Goal: Task Accomplishment & Management: Use online tool/utility

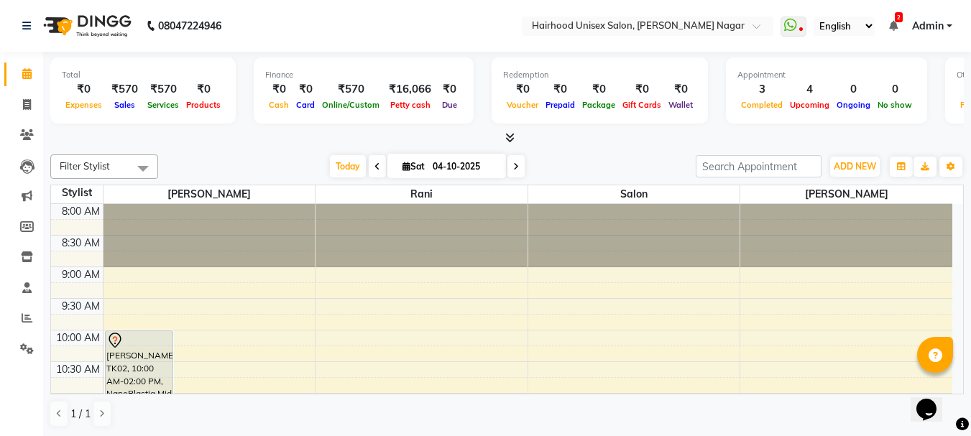
click at [313, 139] on div at bounding box center [506, 138] width 913 height 15
click at [660, 156] on div "[DATE] [DATE]" at bounding box center [426, 167] width 523 height 22
click at [23, 106] on icon at bounding box center [27, 104] width 8 height 11
select select "754"
select select "service"
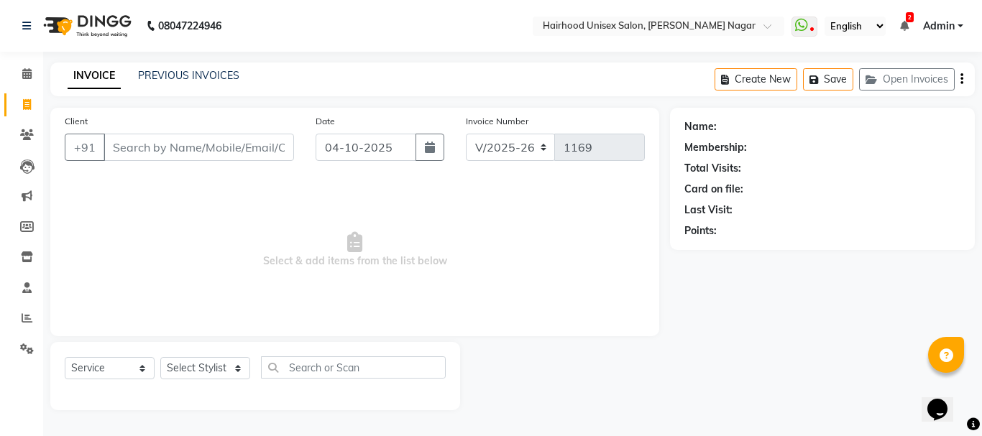
click at [492, 22] on nav "08047224946 Select Location × Hairhood Unisex Salon, [PERSON_NAME][GEOGRAPHIC_D…" at bounding box center [491, 26] width 982 height 52
click at [175, 154] on input "Client" at bounding box center [198, 147] width 190 height 27
click at [190, 149] on input "Client" at bounding box center [198, 147] width 190 height 27
click at [164, 151] on input "Client" at bounding box center [198, 147] width 190 height 27
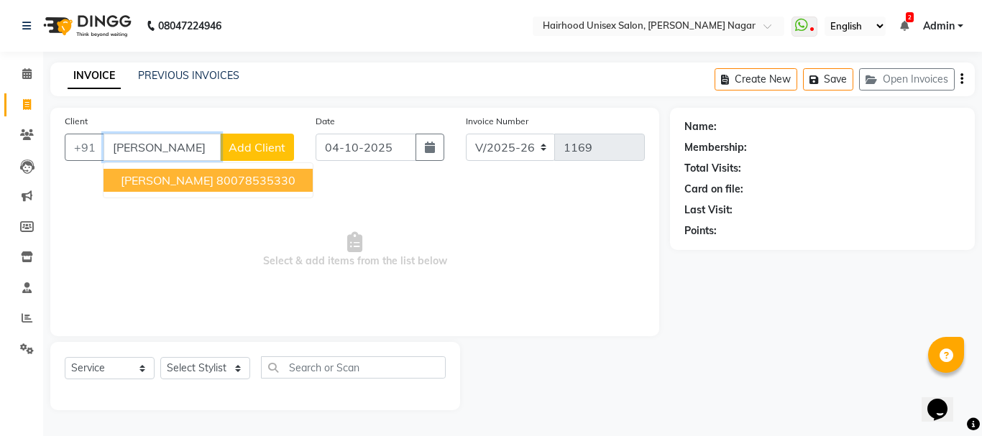
click at [216, 187] on ngb-highlight "80078535330" at bounding box center [255, 180] width 79 height 14
type input "80078535330"
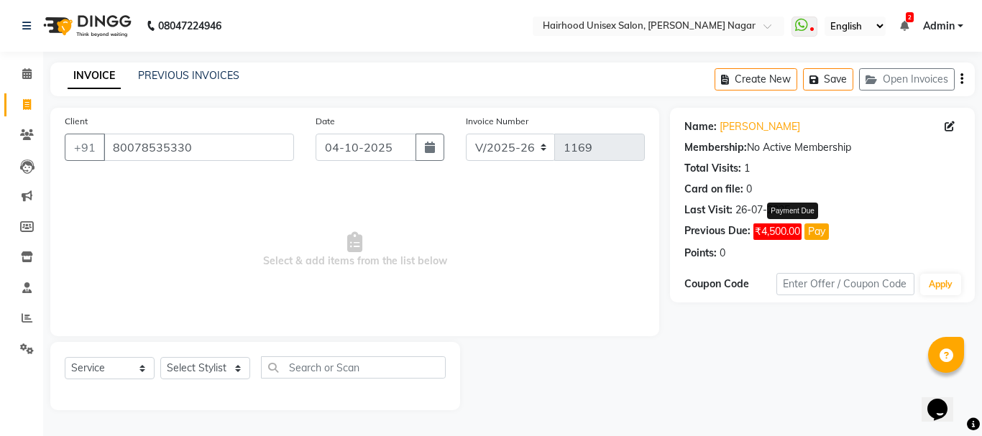
click at [775, 238] on span "₹4,500.00" at bounding box center [777, 231] width 48 height 17
click at [821, 234] on button "Pay" at bounding box center [816, 231] width 24 height 17
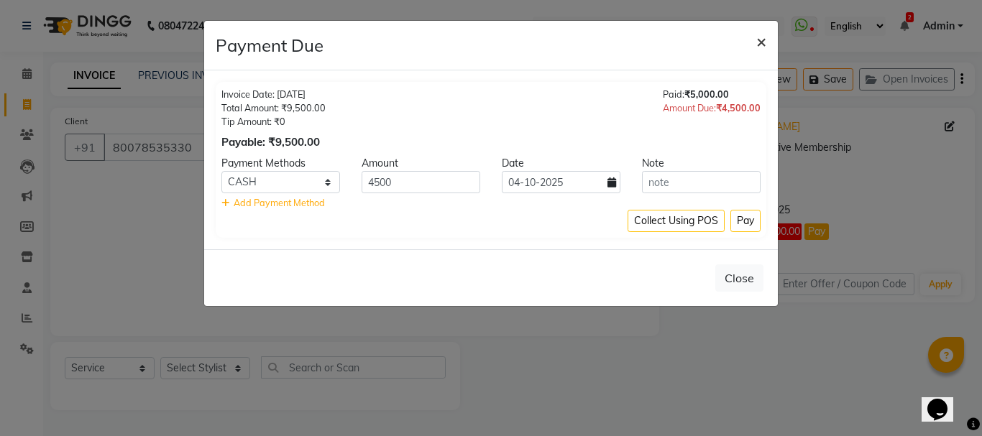
click at [761, 45] on span "×" at bounding box center [761, 41] width 10 height 22
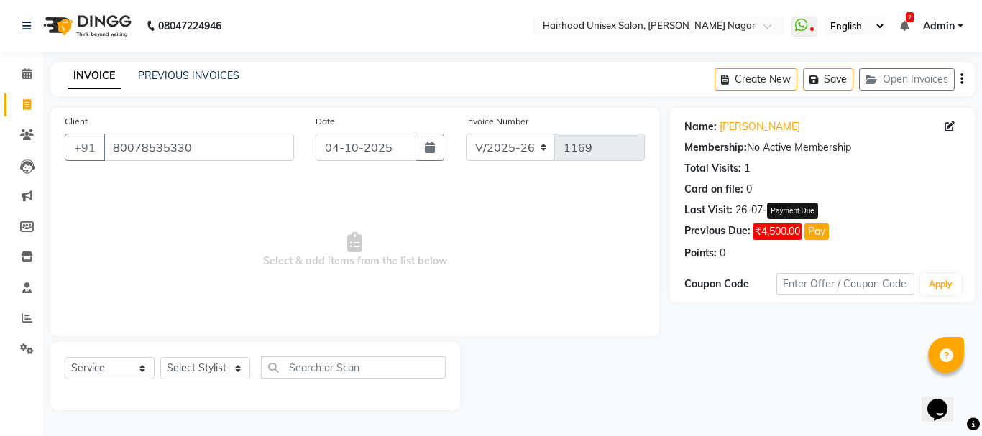
click at [819, 230] on button "Pay" at bounding box center [816, 231] width 24 height 17
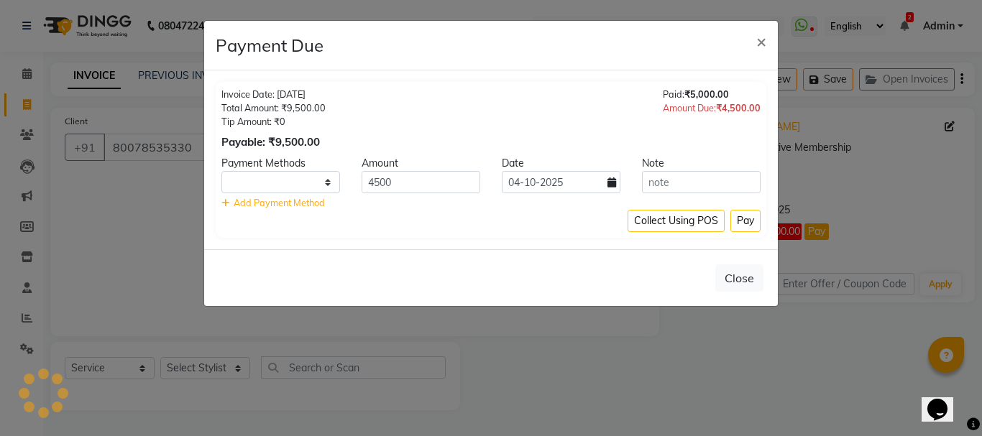
select select "1"
click at [747, 282] on button "Close" at bounding box center [739, 277] width 48 height 27
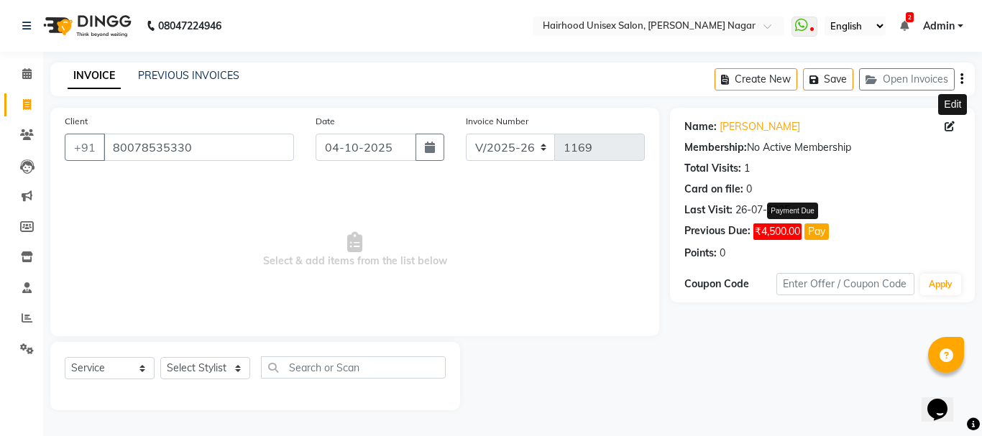
click at [949, 129] on icon at bounding box center [949, 126] width 10 height 10
select select "22"
select select "[DEMOGRAPHIC_DATA]"
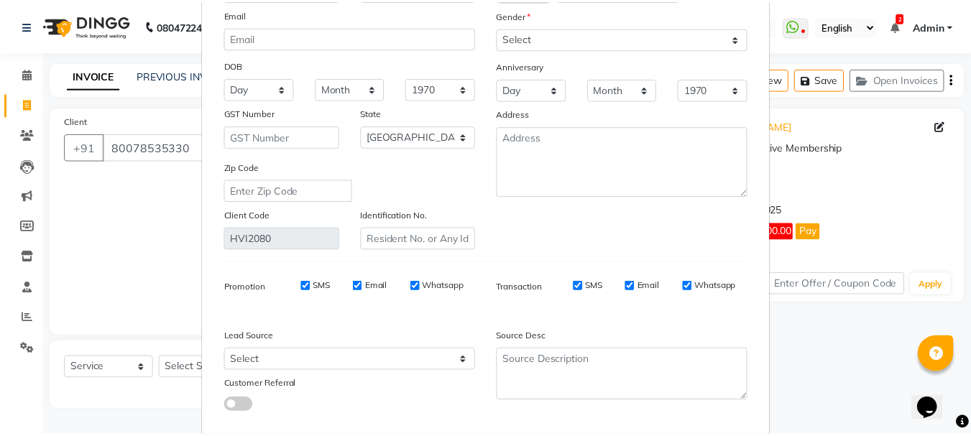
scroll to position [201, 0]
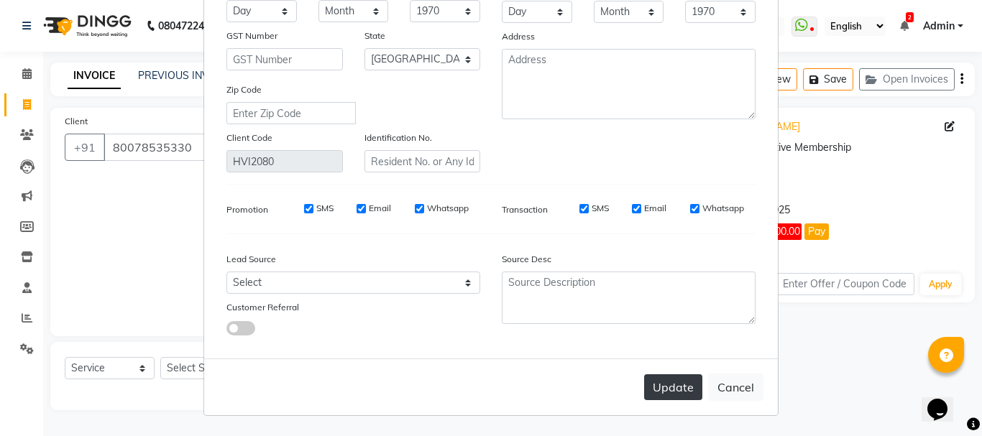
click at [661, 388] on button "Update" at bounding box center [673, 387] width 58 height 26
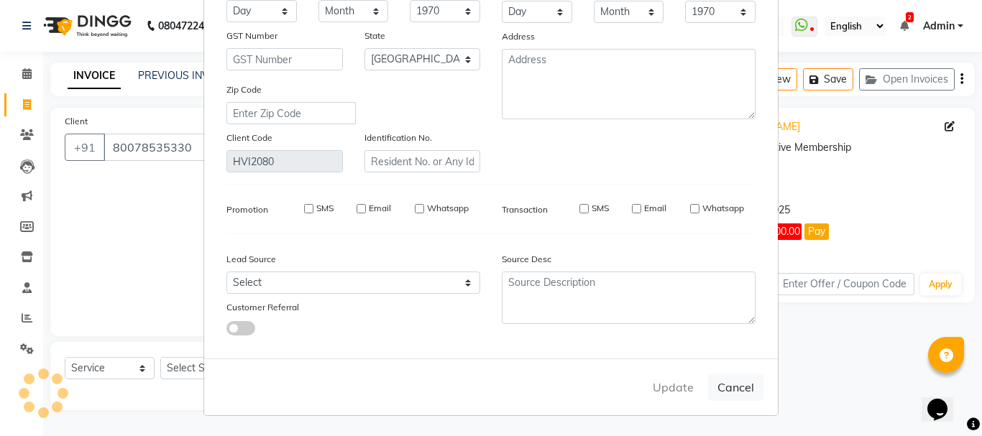
select select
select select "null"
select select
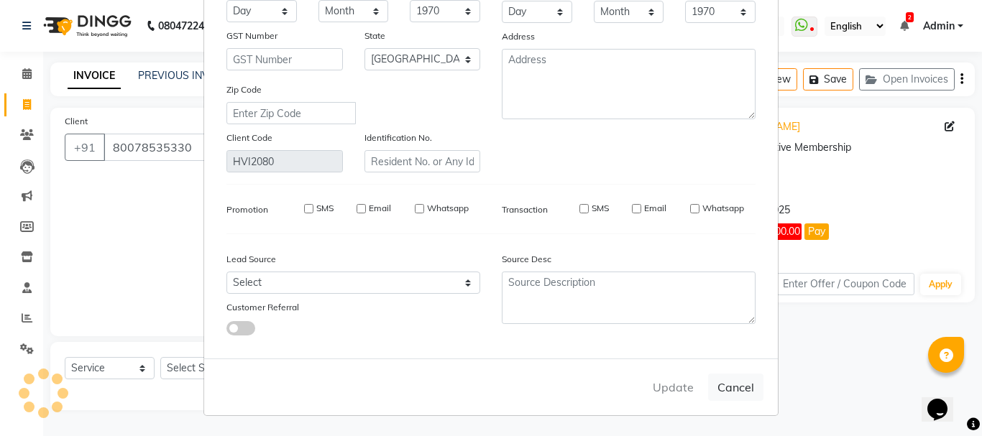
select select
checkbox input "false"
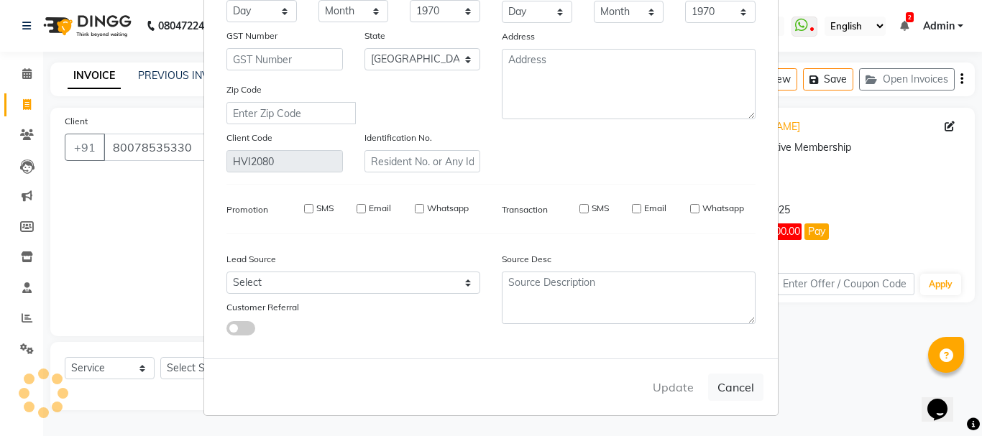
checkbox input "false"
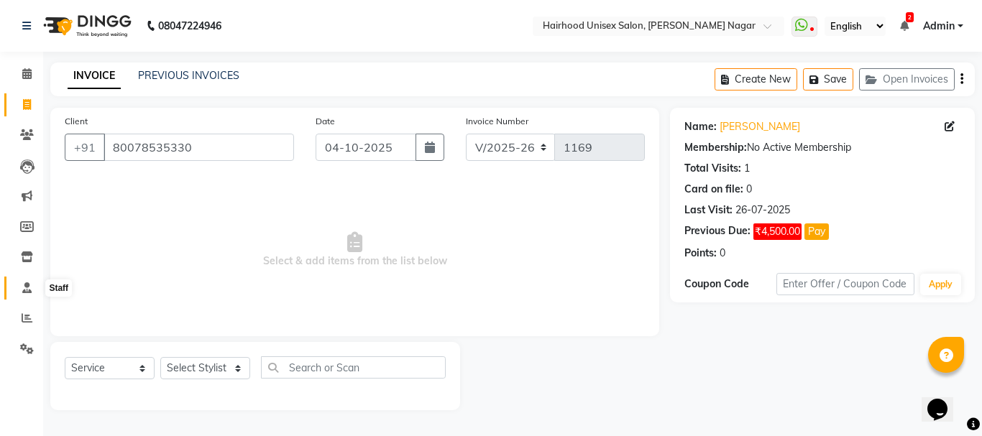
click at [24, 293] on span at bounding box center [26, 288] width 25 height 17
click at [29, 76] on icon at bounding box center [26, 73] width 9 height 11
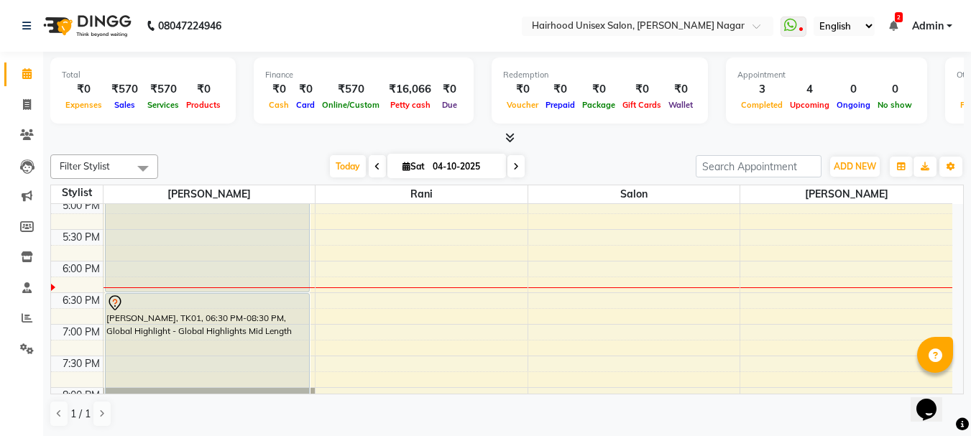
scroll to position [695, 0]
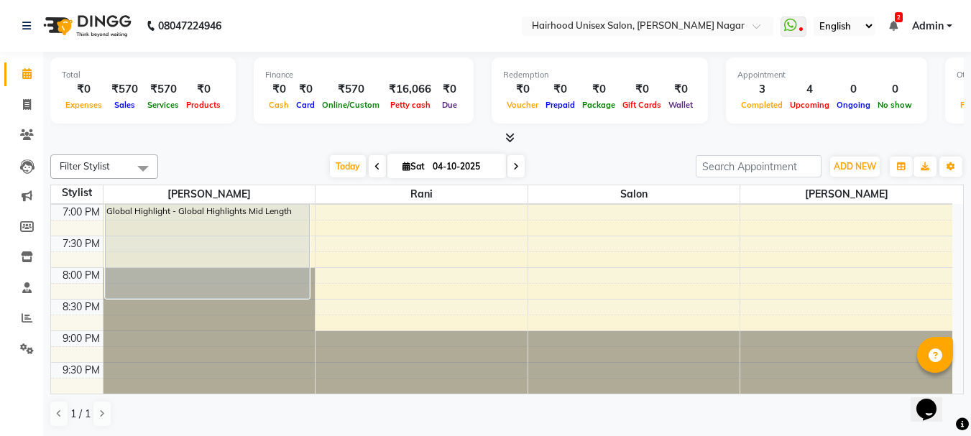
click at [396, 16] on nav "08047224946 Select Location × Hairhood Unisex Salon, [PERSON_NAME][GEOGRAPHIC_D…" at bounding box center [485, 26] width 971 height 52
click at [412, 11] on nav "08047224946 Select Location × Hairhood Unisex Salon, [PERSON_NAME][GEOGRAPHIC_D…" at bounding box center [485, 26] width 971 height 52
drag, startPoint x: 714, startPoint y: 291, endPoint x: 520, endPoint y: 171, distance: 227.5
click at [520, 171] on span at bounding box center [515, 166] width 17 height 22
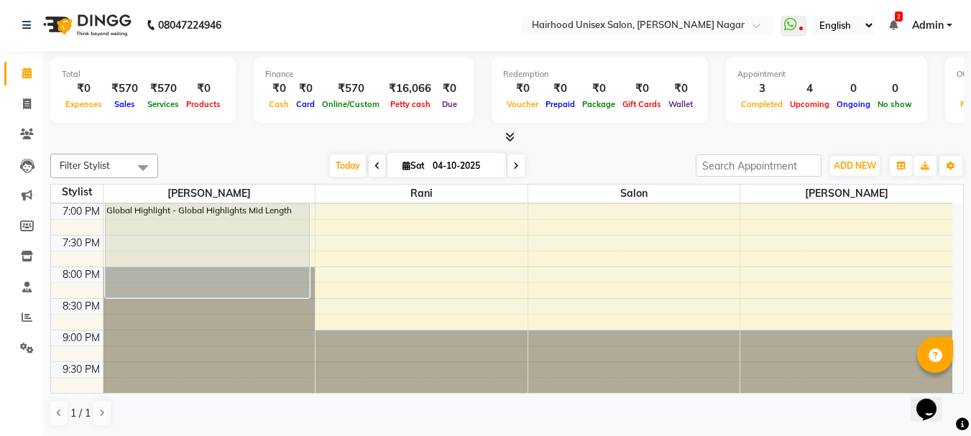
type input "05-10-2025"
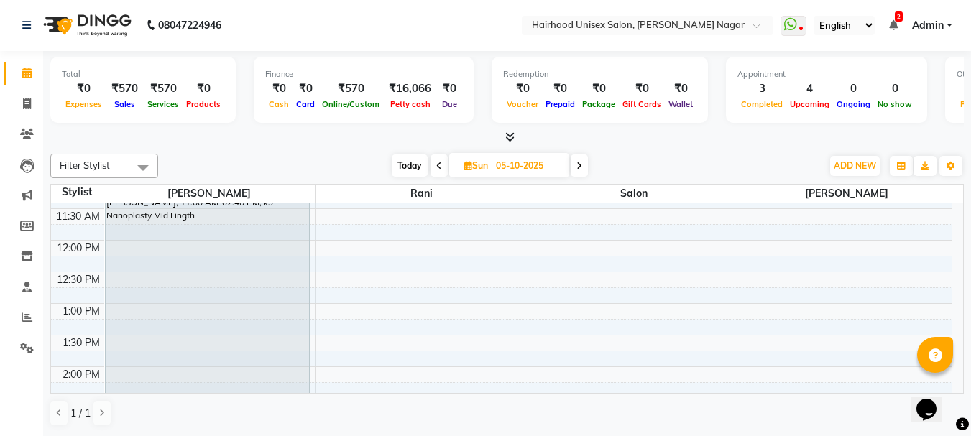
scroll to position [144, 0]
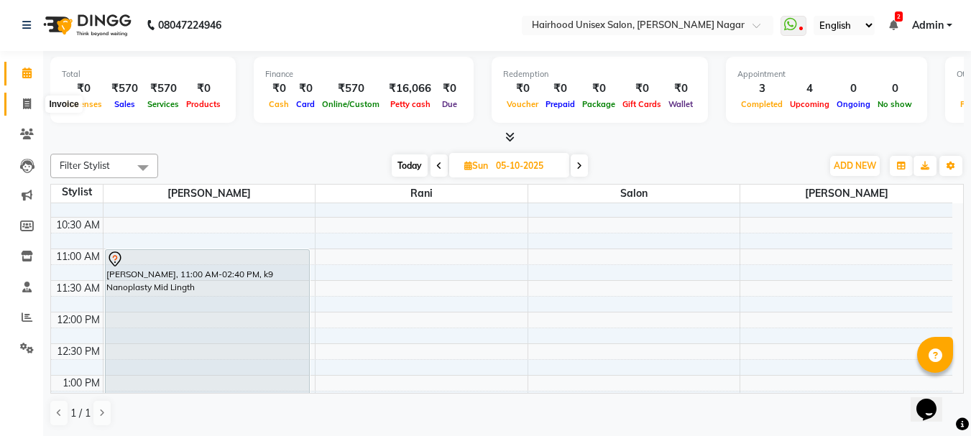
click at [24, 100] on icon at bounding box center [27, 103] width 8 height 11
select select "754"
select select "service"
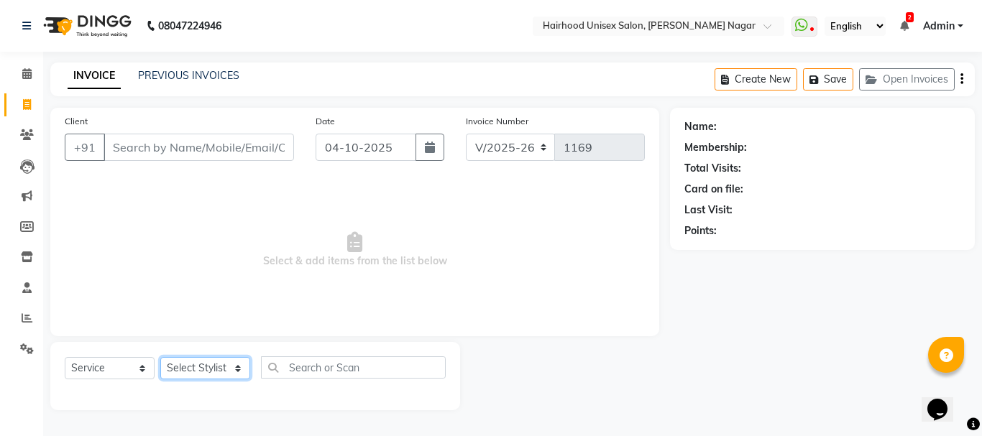
click at [198, 369] on select "Select Stylist [PERSON_NAME] Rani Salon [PERSON_NAME]" at bounding box center [205, 368] width 90 height 22
select select "36631"
click at [160, 357] on select "Select Stylist [PERSON_NAME] Rani Salon [PERSON_NAME]" at bounding box center [205, 368] width 90 height 22
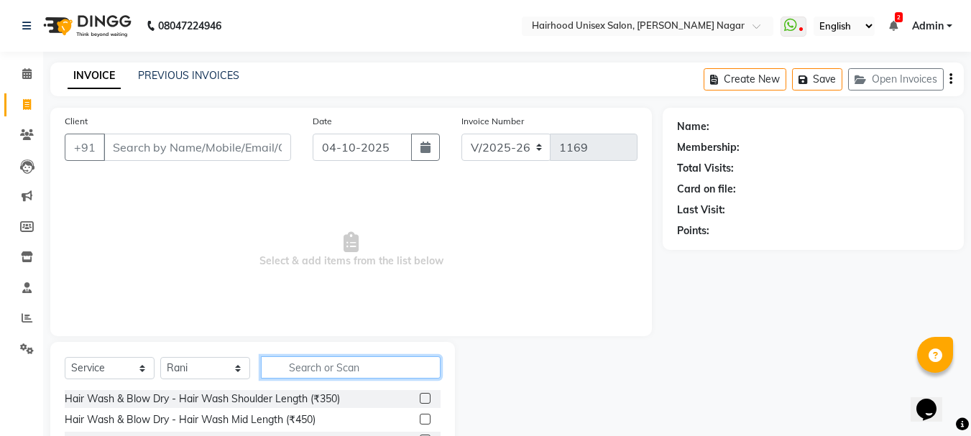
click at [321, 369] on input "text" at bounding box center [351, 367] width 180 height 22
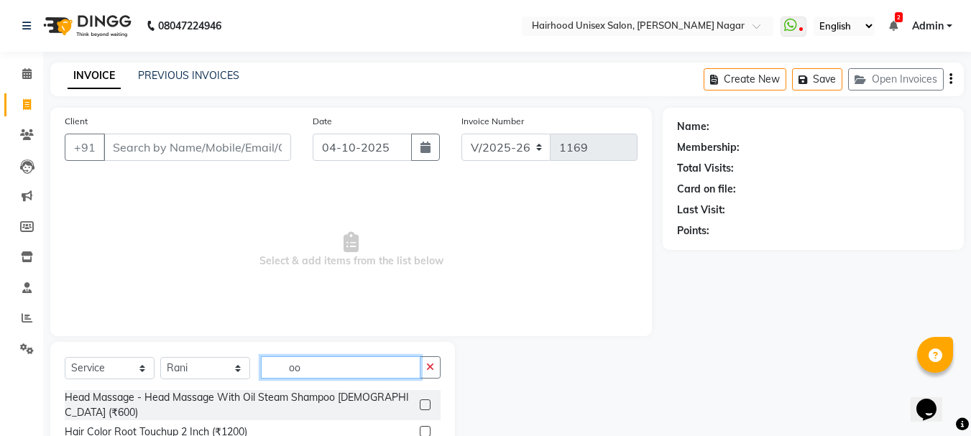
type input "o"
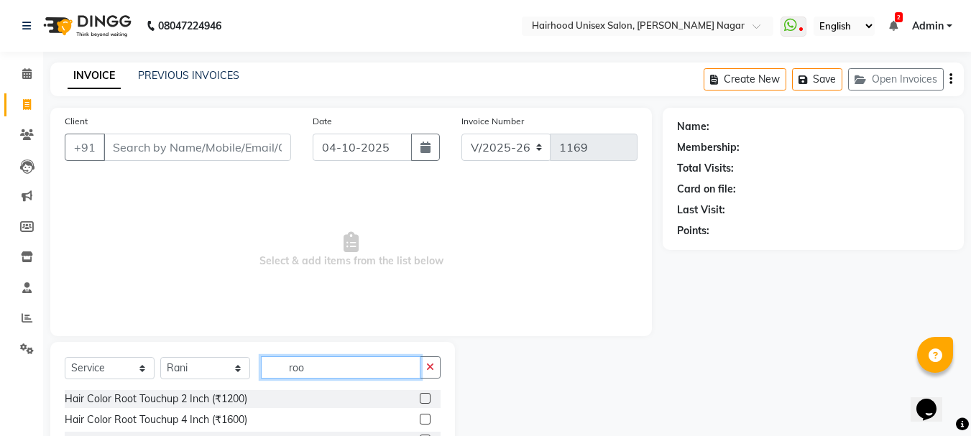
type input "roo"
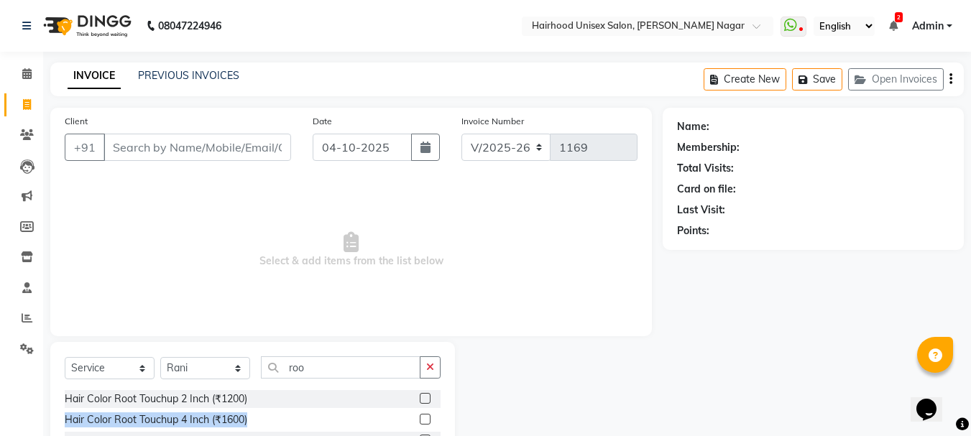
click at [430, 408] on div "Hair Color Root Touchup 2 Inch (₹1200) Hair Color Root Touchup 4 Inch (₹1600) H…" at bounding box center [253, 442] width 376 height 104
click at [423, 400] on label at bounding box center [425, 398] width 11 height 11
click at [423, 400] on input "checkbox" at bounding box center [424, 399] width 9 height 9
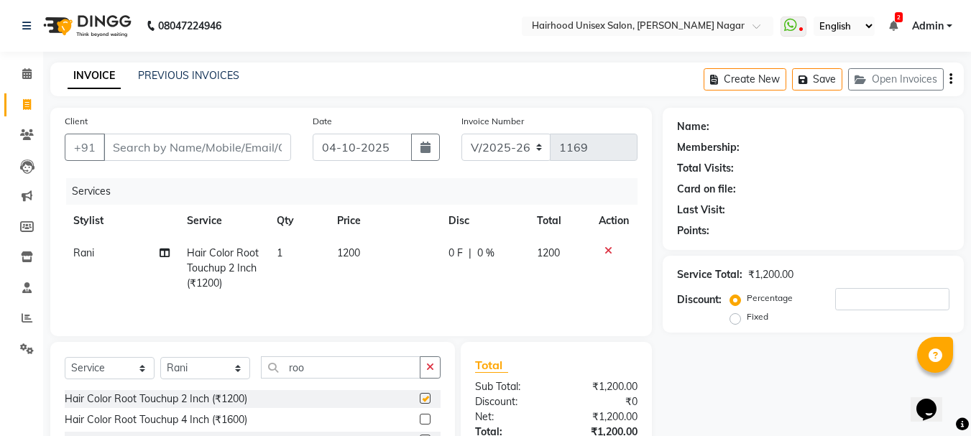
checkbox input "false"
click at [236, 144] on input "Client" at bounding box center [197, 147] width 188 height 27
type input "m"
type input "0"
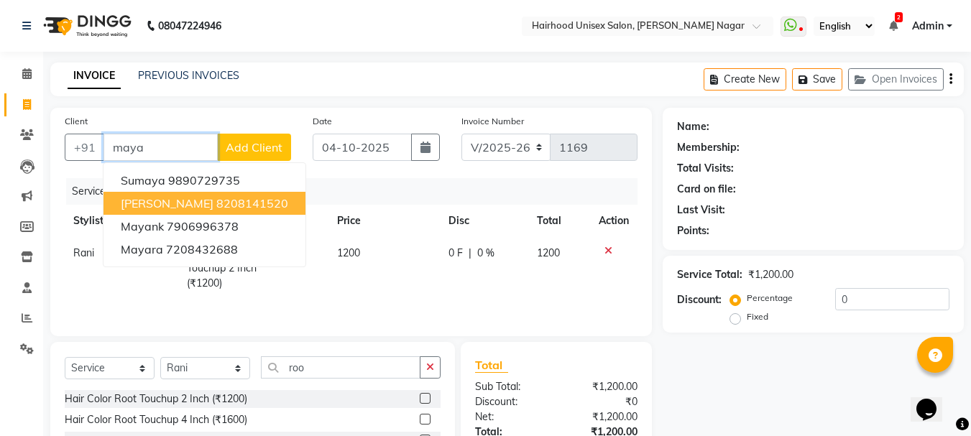
click at [251, 201] on ngb-highlight "8208141520" at bounding box center [252, 203] width 72 height 14
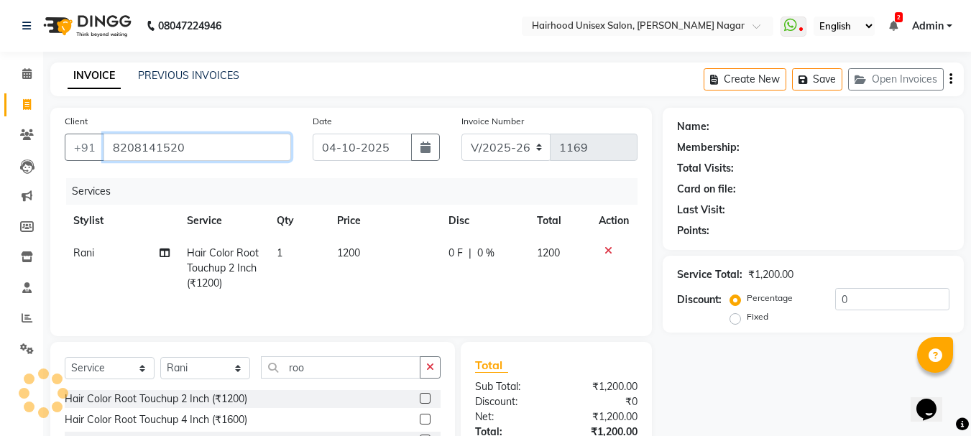
type input "8208141520"
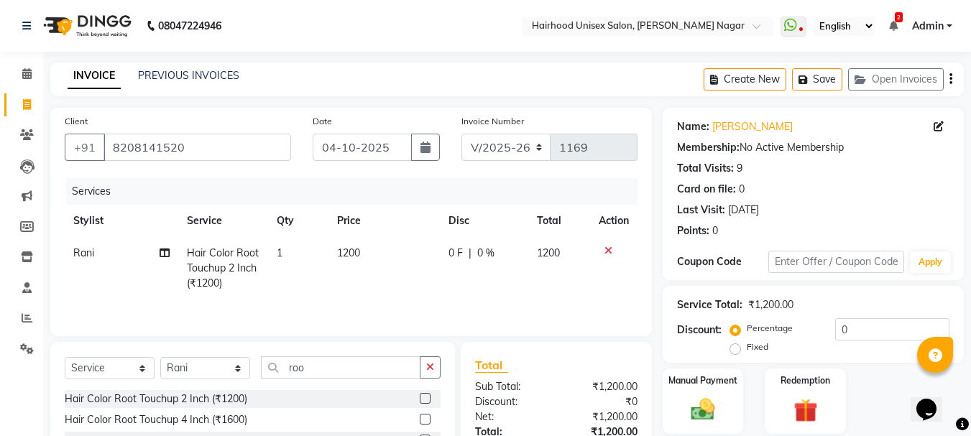
scroll to position [109, 0]
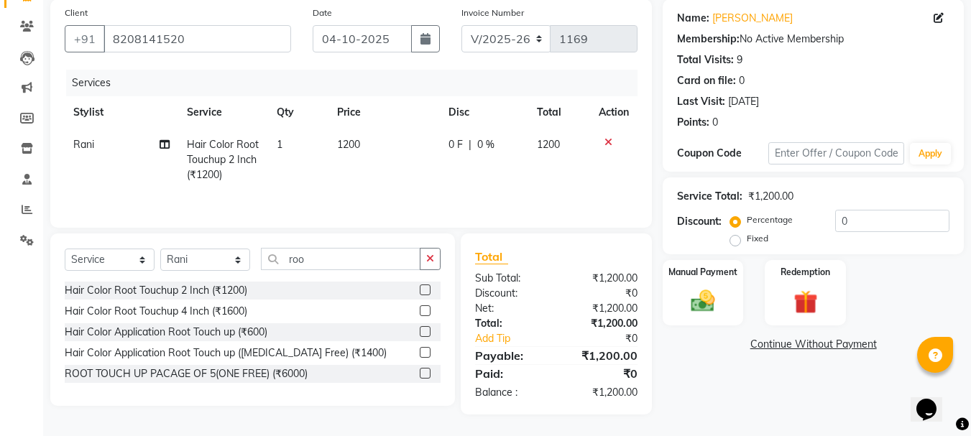
click at [832, 344] on link "Continue Without Payment" at bounding box center [812, 344] width 295 height 15
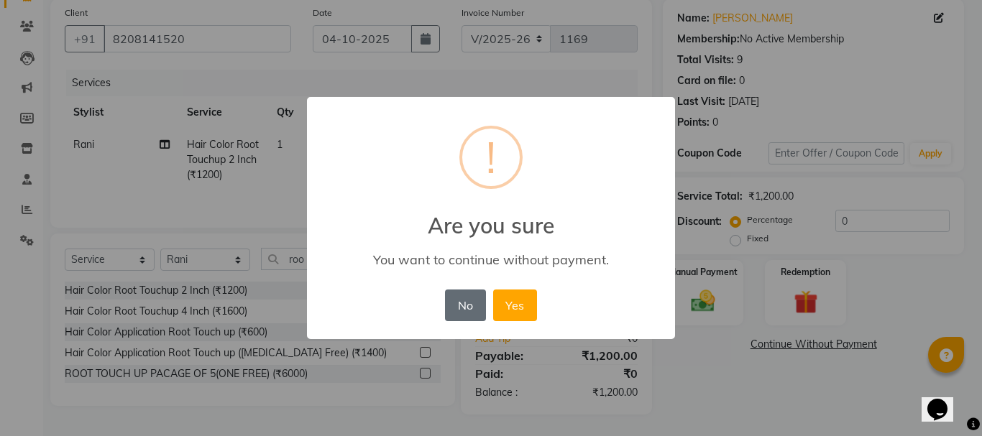
click at [474, 309] on button "No" at bounding box center [465, 306] width 40 height 32
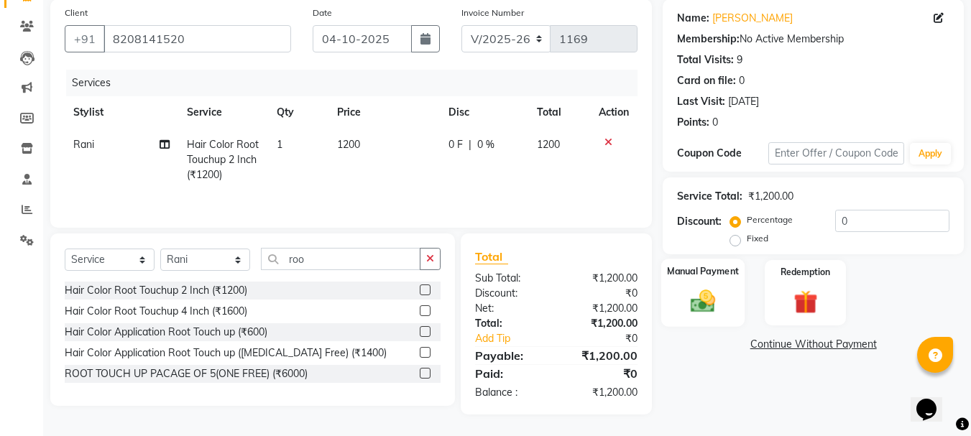
click at [719, 310] on img at bounding box center [703, 301] width 40 height 29
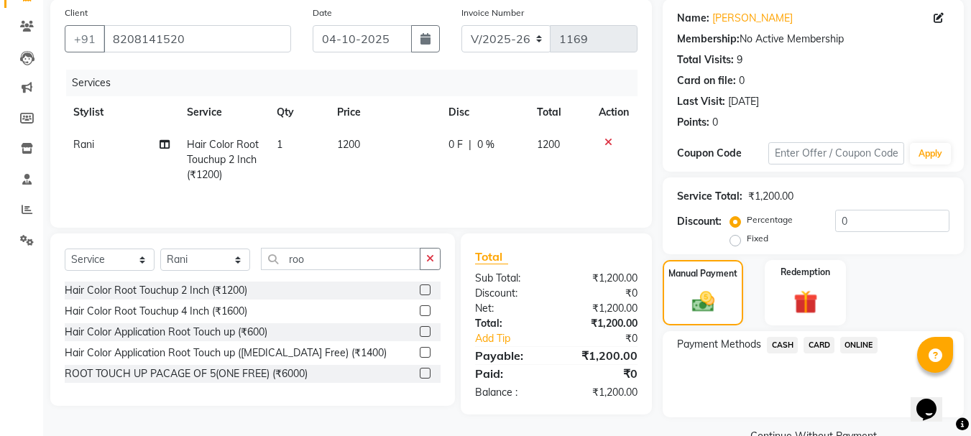
click at [873, 346] on span "ONLINE" at bounding box center [858, 345] width 37 height 17
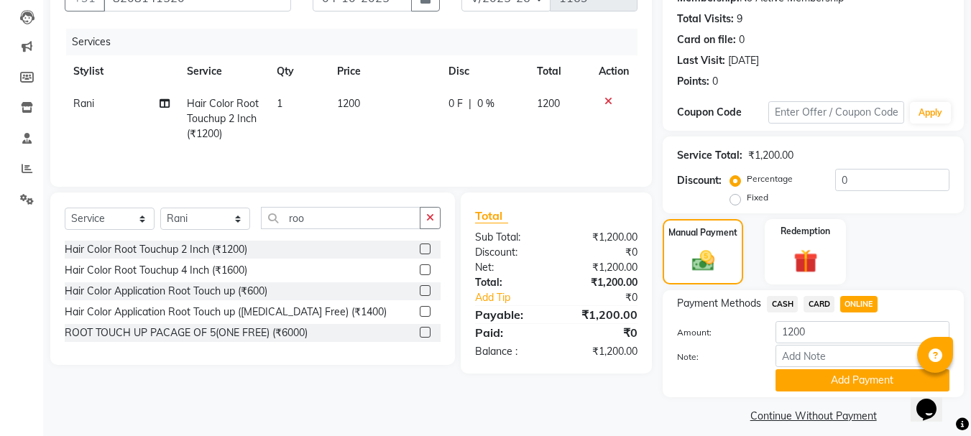
scroll to position [162, 0]
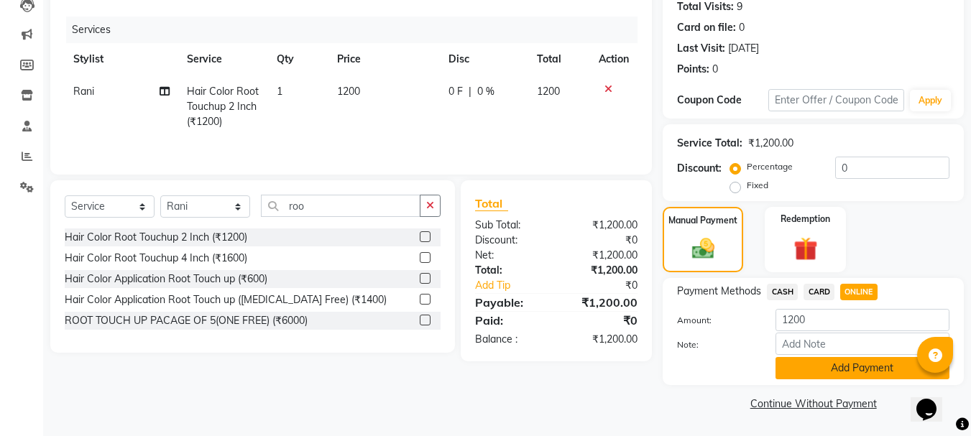
click at [817, 368] on button "Add Payment" at bounding box center [862, 368] width 174 height 22
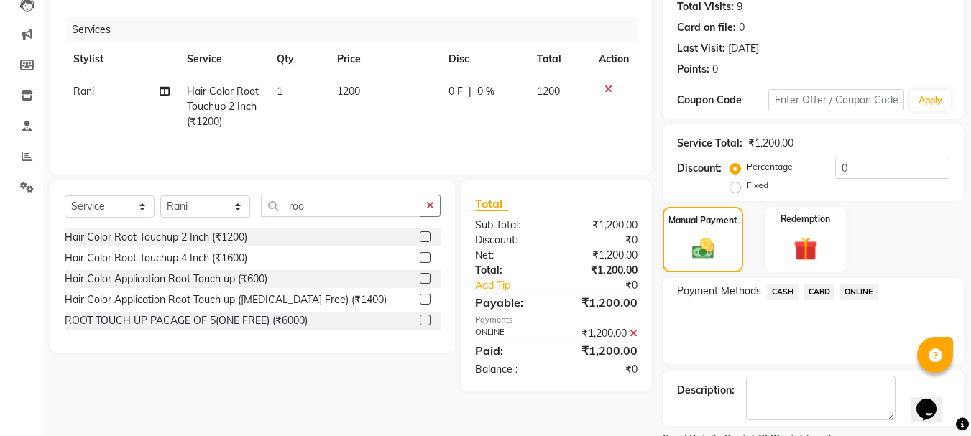
scroll to position [222, 0]
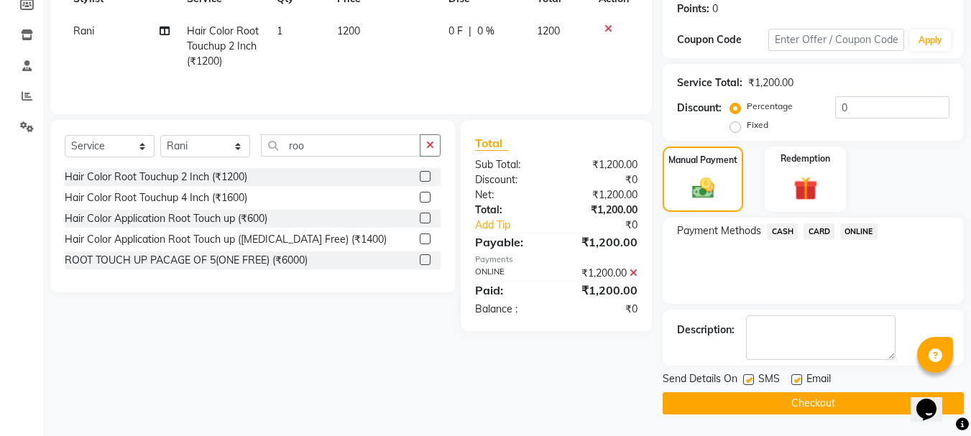
click at [803, 406] on button "Checkout" at bounding box center [813, 403] width 301 height 22
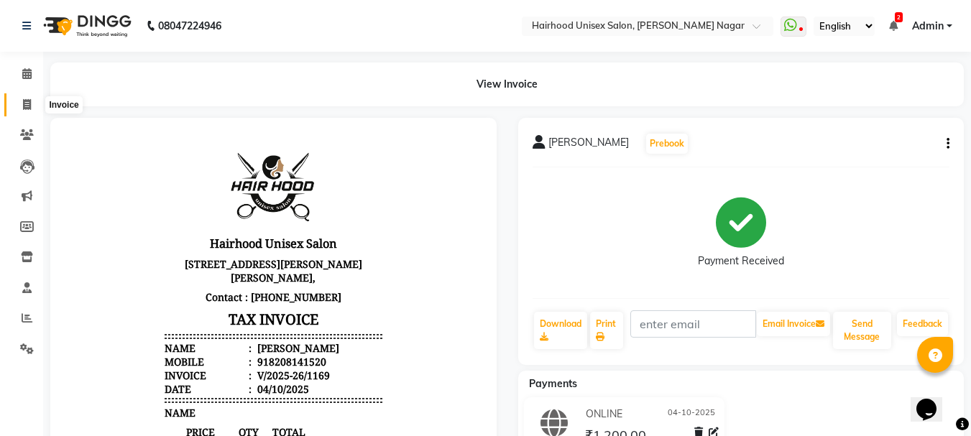
click at [39, 111] on span at bounding box center [26, 105] width 25 height 17
select select "754"
select select "service"
